Goal: Book appointment/travel/reservation

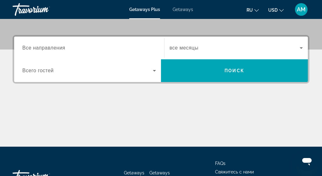
scroll to position [133, 0]
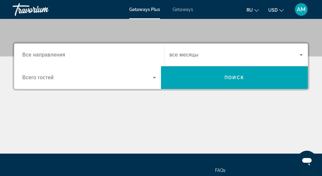
click at [152, 79] on icon "Search widget" at bounding box center [155, 78] width 8 height 8
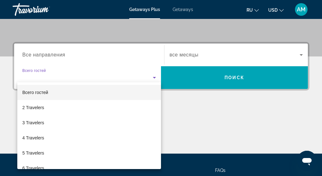
scroll to position [154, 0]
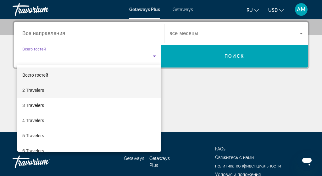
click at [109, 88] on mat-option "2 Travelers" at bounding box center [89, 89] width 144 height 15
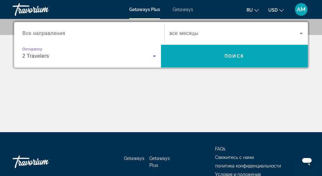
click at [189, 32] on span "все месяцы" at bounding box center [184, 33] width 29 height 5
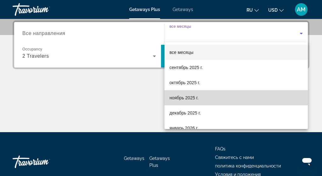
click at [189, 95] on span "ноябрь 2025 г." at bounding box center [184, 98] width 29 height 8
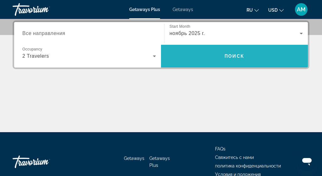
click at [218, 56] on span "Search widget" at bounding box center [234, 55] width 147 height 15
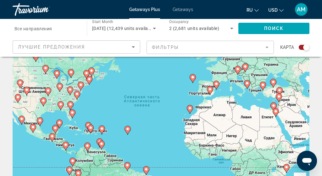
scroll to position [47, 0]
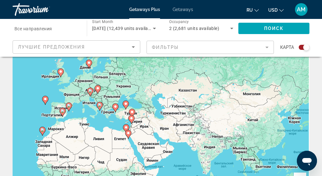
drag, startPoint x: 261, startPoint y: 123, endPoint x: 113, endPoint y: 145, distance: 149.6
click at [113, 145] on div "Чтобы активировать перетаскивание с помощью клавиатуры, нажмите Alt + Ввод. Пос…" at bounding box center [161, 110] width 297 height 189
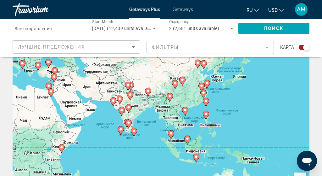
drag, startPoint x: 230, startPoint y: 150, endPoint x: 152, endPoint y: 109, distance: 88.5
click at [152, 109] on div "Чтобы активировать перетаскивание с помощью клавиатуры, нажмите Alt + Ввод. Пос…" at bounding box center [161, 110] width 297 height 189
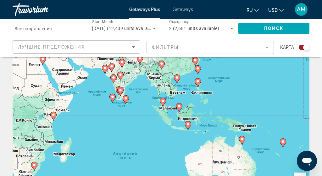
drag, startPoint x: 220, startPoint y: 130, endPoint x: 211, endPoint y: 97, distance: 34.6
click at [211, 97] on div "Чтобы активировать перетаскивание с помощью клавиатуры, нажмите Alt + Ввод. Пос…" at bounding box center [161, 110] width 297 height 189
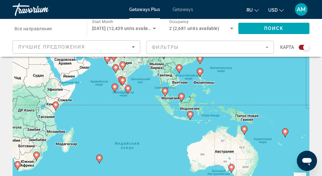
drag, startPoint x: 211, startPoint y: 97, endPoint x: 214, endPoint y: 86, distance: 11.2
click at [183, 118] on div "Чтобы активировать перетаскивание с помощью клавиатуры, нажмите Alt + Ввод. Пос…" at bounding box center [161, 110] width 297 height 189
click at [176, 118] on div "Чтобы активировать перетаскивание с помощью клавиатуры, нажмите Alt + Ввод. Пос…" at bounding box center [161, 110] width 297 height 189
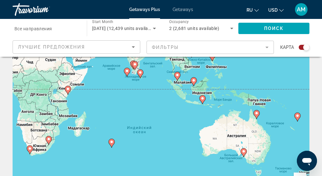
drag, startPoint x: 176, startPoint y: 118, endPoint x: 188, endPoint y: 102, distance: 20.2
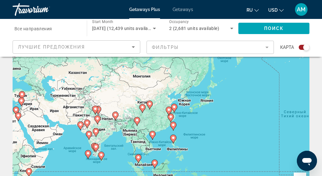
drag, startPoint x: 209, startPoint y: 86, endPoint x: 169, endPoint y: 168, distance: 91.3
click at [169, 168] on div "Чтобы активировать перетаскивание с помощью клавиатуры, нажмите Alt + Ввод. Пос…" at bounding box center [161, 110] width 297 height 189
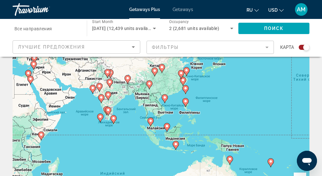
drag, startPoint x: 238, startPoint y: 118, endPoint x: 250, endPoint y: 81, distance: 38.5
click at [250, 81] on div "Чтобы активировать перетаскивание с помощью клавиатуры, нажмите Alt + Ввод. Пос…" at bounding box center [161, 110] width 297 height 189
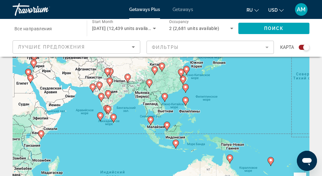
click at [176, 144] on image "Main content" at bounding box center [176, 143] width 4 height 4
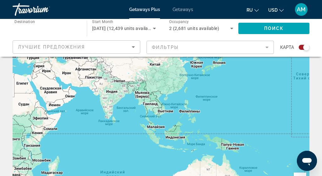
type input "**********"
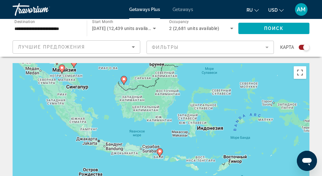
scroll to position [0, 0]
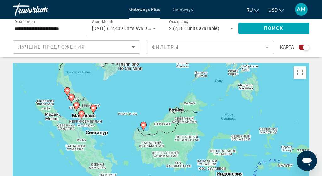
drag, startPoint x: 107, startPoint y: 92, endPoint x: 127, endPoint y: 139, distance: 50.2
click at [127, 139] on div "Для навигации используйте клавиши со стрелками. Чтобы активировать перетаскиван…" at bounding box center [161, 157] width 297 height 189
